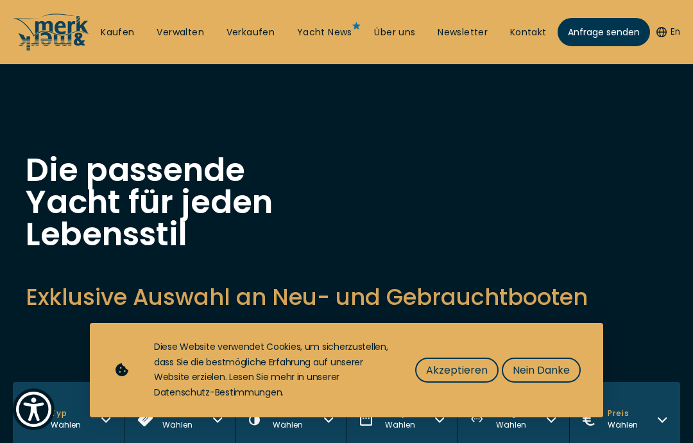
click at [241, 169] on h1 "Die passende Yacht für jeden Lebensstil" at bounding box center [154, 202] width 257 height 96
click at [567, 330] on div "Diese Website verwendet Cookies, um sicherzustellen, dass Sie die bestmögliche …" at bounding box center [346, 370] width 513 height 94
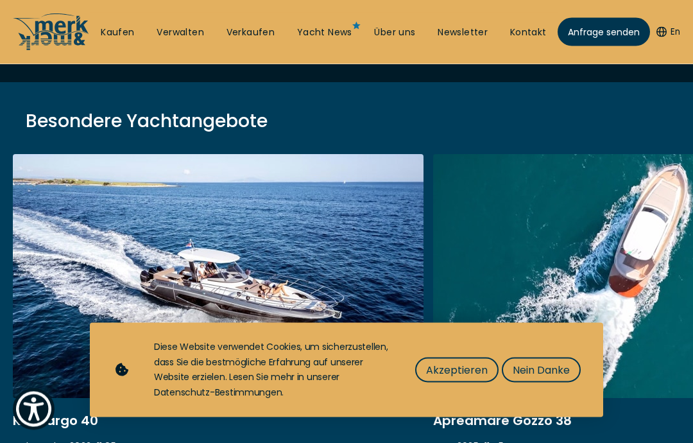
scroll to position [420, 0]
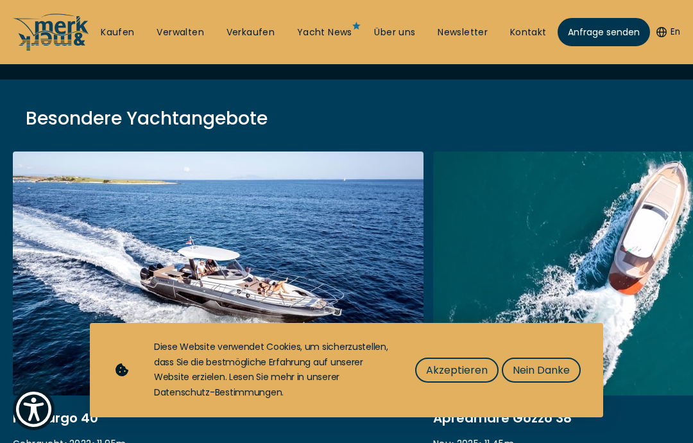
click at [557, 378] on span "Nein Danke" at bounding box center [541, 370] width 57 height 16
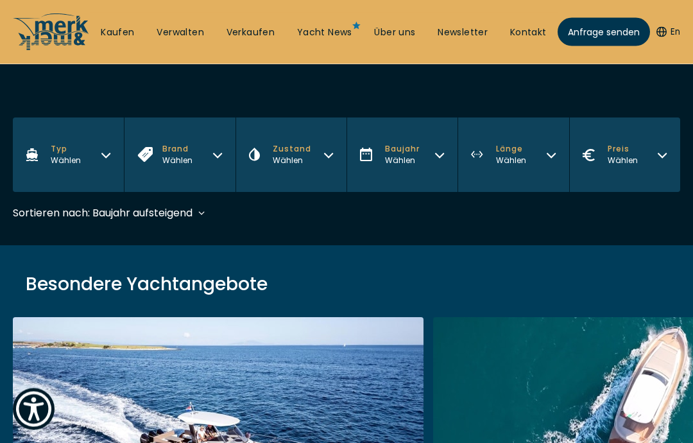
scroll to position [264, 0]
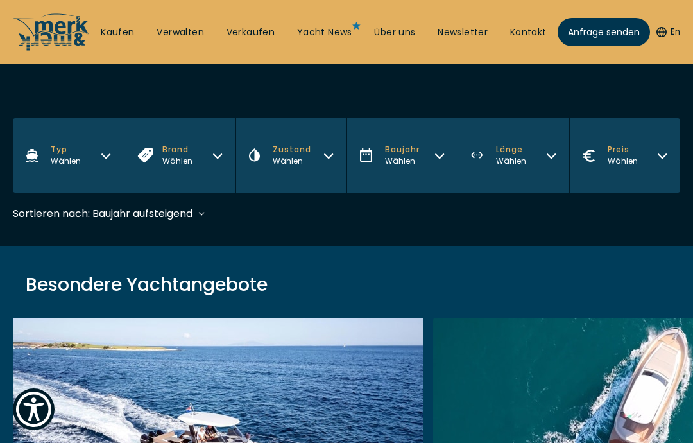
click at [104, 148] on button "Typ Wählen" at bounding box center [68, 155] width 111 height 74
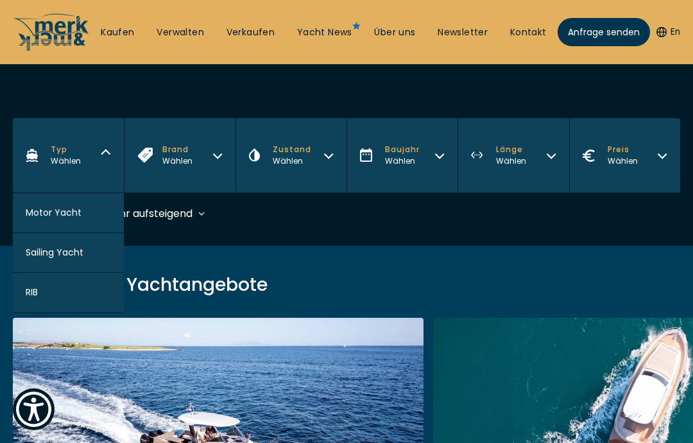
click at [51, 212] on span "Motor Yacht" at bounding box center [54, 212] width 56 height 13
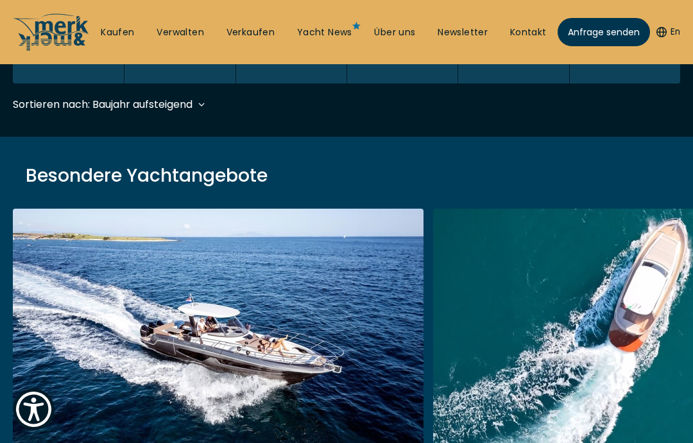
scroll to position [382, 0]
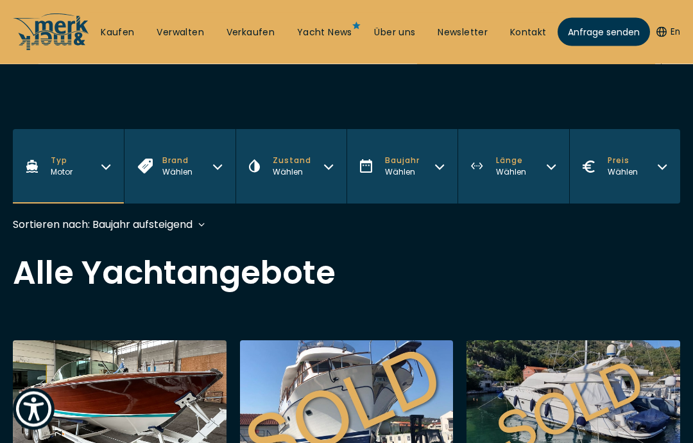
scroll to position [257, 0]
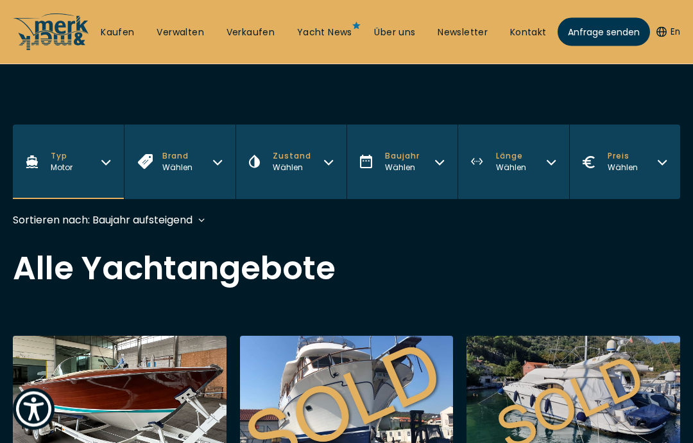
click at [306, 162] on span "Zustand" at bounding box center [292, 157] width 38 height 12
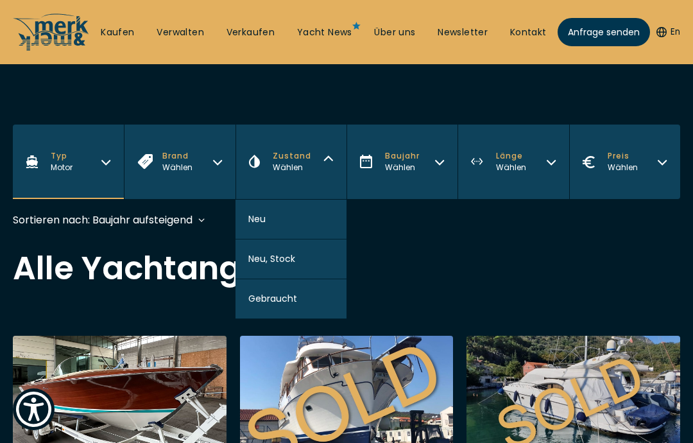
click at [264, 301] on span "Gebraucht" at bounding box center [272, 298] width 49 height 13
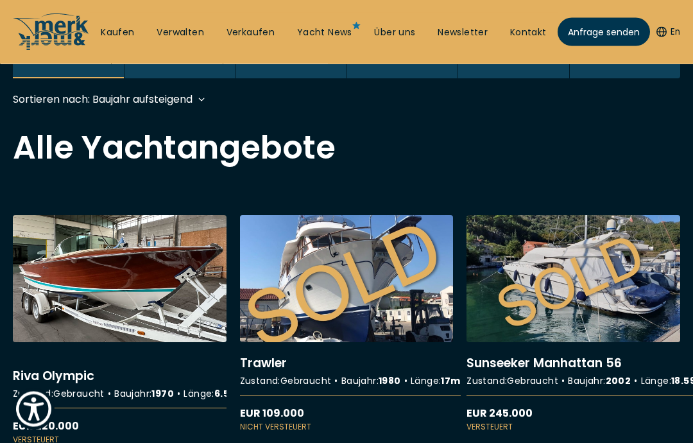
scroll to position [382, 0]
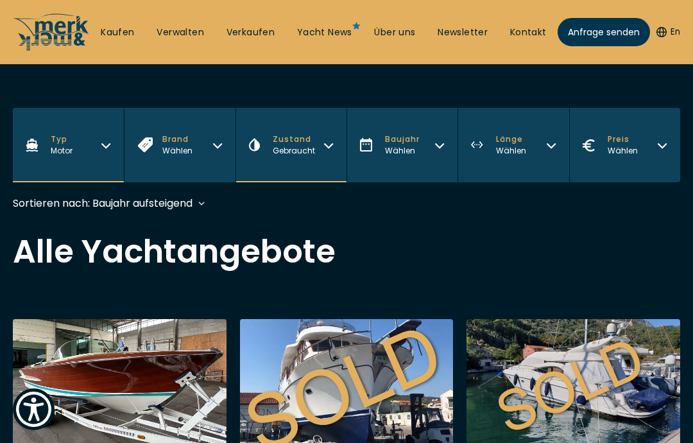
scroll to position [280, 0]
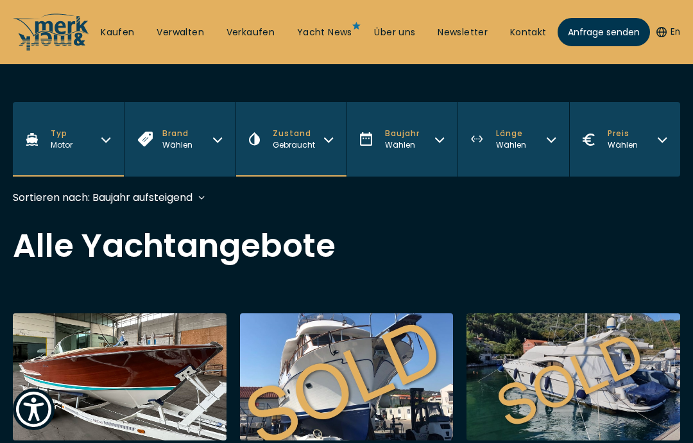
click at [540, 147] on button "Länge Wählen" at bounding box center [512, 139] width 111 height 74
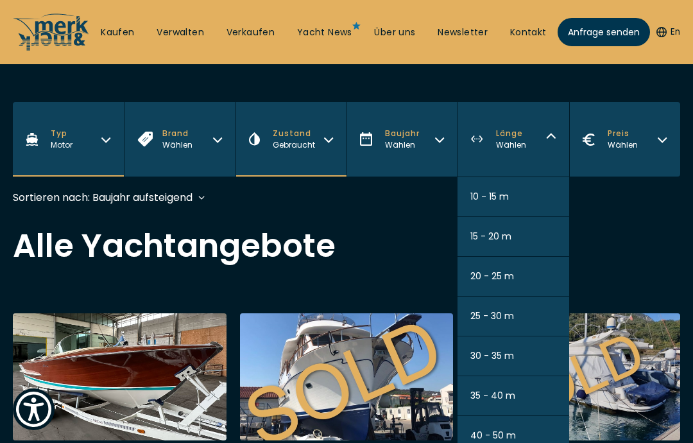
click at [518, 277] on button "20 - 25 m" at bounding box center [512, 277] width 111 height 40
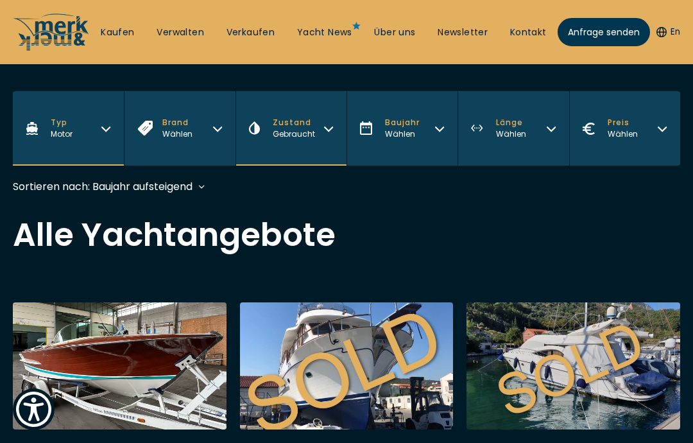
scroll to position [382, 0]
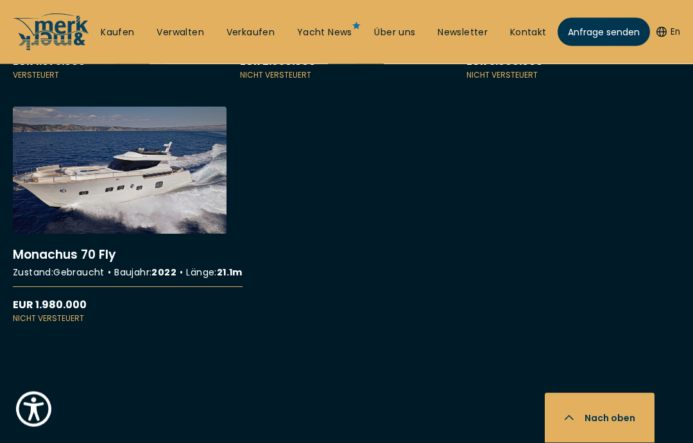
scroll to position [1314, 0]
click at [55, 216] on link "More details about Monachus 70 Fly" at bounding box center [120, 216] width 214 height 218
